Goal: Task Accomplishment & Management: Manage account settings

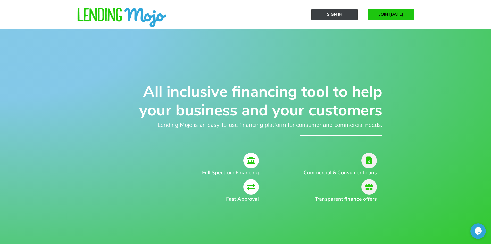
click at [344, 15] on link "Sign In" at bounding box center [335, 15] width 46 height 12
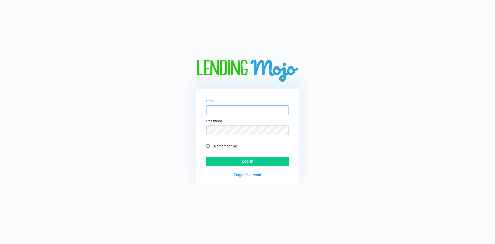
click at [227, 113] on input "Email" at bounding box center [247, 110] width 83 height 10
type input "adam@goautoplex.com"
click at [208, 146] on input "Remember me" at bounding box center [207, 145] width 3 height 3
checkbox input "true"
click at [241, 161] on input "Log In" at bounding box center [247, 161] width 83 height 9
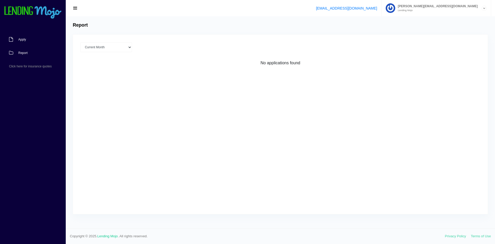
click at [22, 38] on span "Apply" at bounding box center [22, 39] width 8 height 3
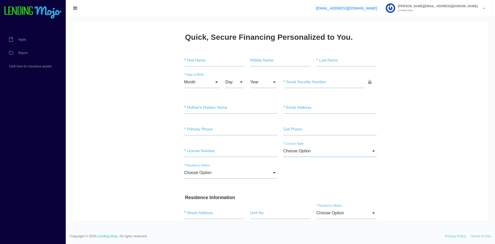
click at [307, 148] on input "Choose Option" at bounding box center [330, 151] width 94 height 12
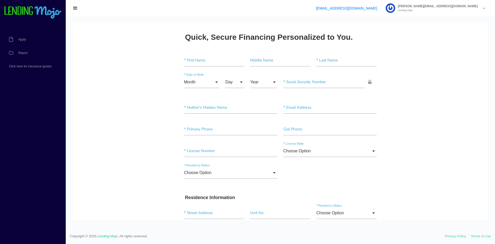
click at [240, 179] on div "Choose Option Choose Option US Citizen Permanent Resident Non-Permanent Residen…" at bounding box center [230, 174] width 99 height 14
click at [238, 175] on input "Choose Option" at bounding box center [231, 173] width 94 height 12
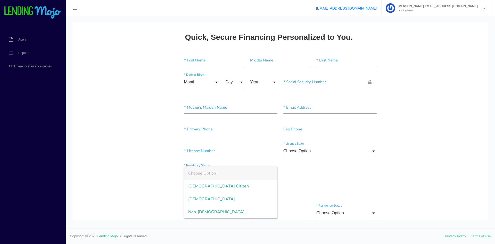
click at [238, 175] on span "Choose Option" at bounding box center [231, 173] width 94 height 13
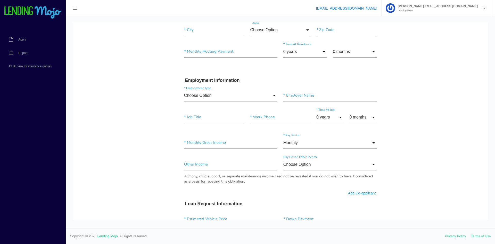
scroll to position [206, 0]
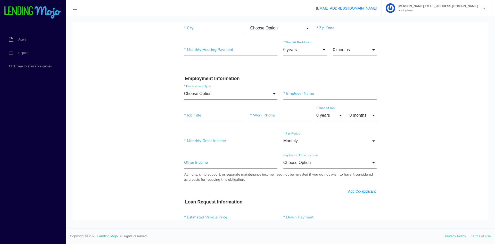
click at [205, 92] on input "Choose Option" at bounding box center [231, 94] width 94 height 12
click at [205, 92] on span "Choose Option" at bounding box center [231, 94] width 94 height 13
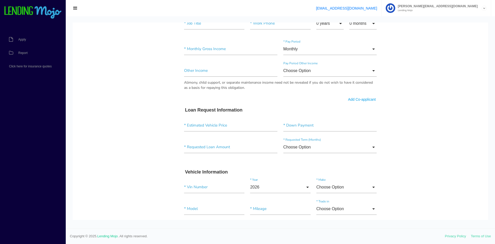
scroll to position [309, 0]
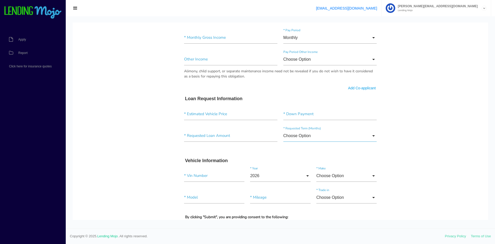
click at [295, 139] on input "Choose Option" at bounding box center [330, 136] width 94 height 12
click at [295, 139] on span "Choose Option" at bounding box center [330, 136] width 94 height 13
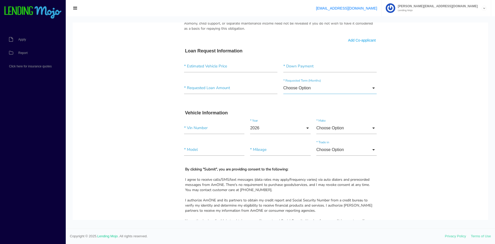
scroll to position [361, 0]
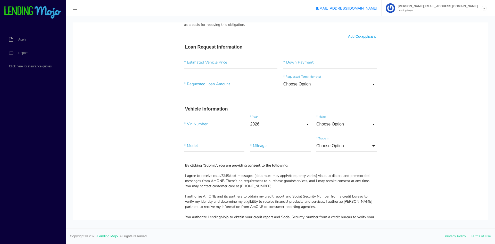
click at [325, 127] on input "Choose Option" at bounding box center [346, 124] width 60 height 12
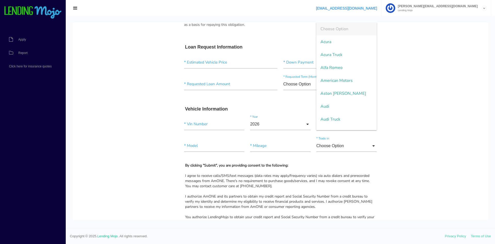
click at [423, 121] on body "Quick, Secure Financing Personalized to You. * First Name Middle Name * Last Na…" at bounding box center [280, -1] width 415 height 677
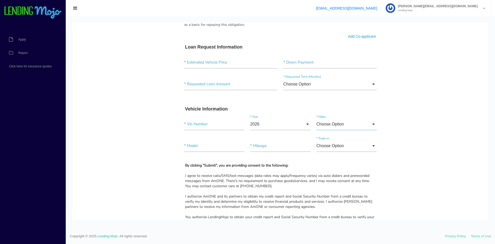
click at [337, 128] on input "Choose Option" at bounding box center [346, 124] width 60 height 12
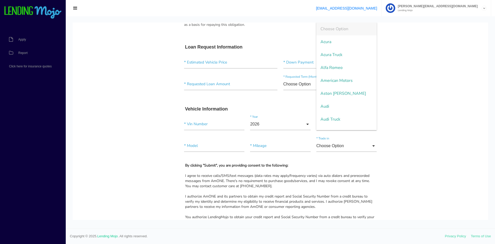
click at [405, 117] on body "Quick, Secure Financing Personalized to You. * First Name Middle Name * Last Na…" at bounding box center [280, -1] width 415 height 677
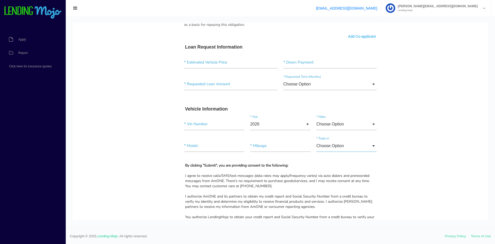
click at [333, 144] on input "Choose Option" at bounding box center [346, 146] width 60 height 12
click at [394, 142] on body "Quick, Secure Financing Personalized to You. * First Name Middle Name * Last Na…" at bounding box center [280, -1] width 415 height 677
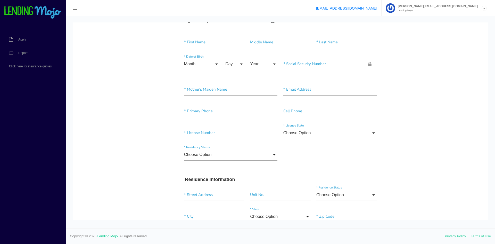
scroll to position [26, 0]
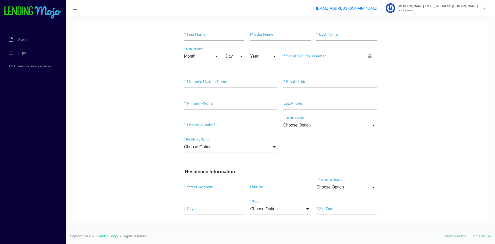
click at [485, 9] on icon at bounding box center [484, 8] width 5 height 5
click at [453, 19] on link "Manage Account" at bounding box center [436, 20] width 109 height 7
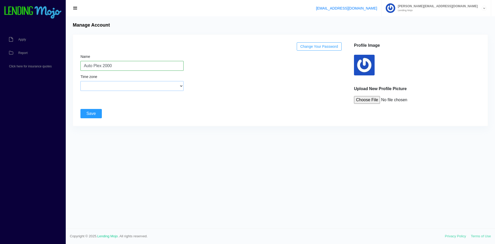
click at [141, 86] on select "(GMT-12:00) International Date Line West (GMT-11:00) [US_STATE] (GMT-11:00) [GE…" at bounding box center [131, 86] width 103 height 10
select select "Central Time ([GEOGRAPHIC_DATA] & [GEOGRAPHIC_DATA])"
click at [80, 81] on select "(GMT-12:00) International Date Line West (GMT-11:00) [US_STATE] (GMT-11:00) [GE…" at bounding box center [131, 86] width 103 height 10
click at [94, 114] on input "Save" at bounding box center [90, 113] width 21 height 9
click at [36, 11] on img at bounding box center [33, 12] width 58 height 13
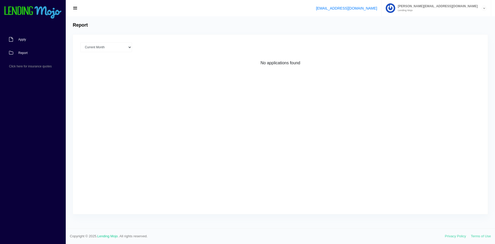
click at [28, 41] on link "Apply" at bounding box center [30, 39] width 61 height 13
